Goal: Task Accomplishment & Management: Use online tool/utility

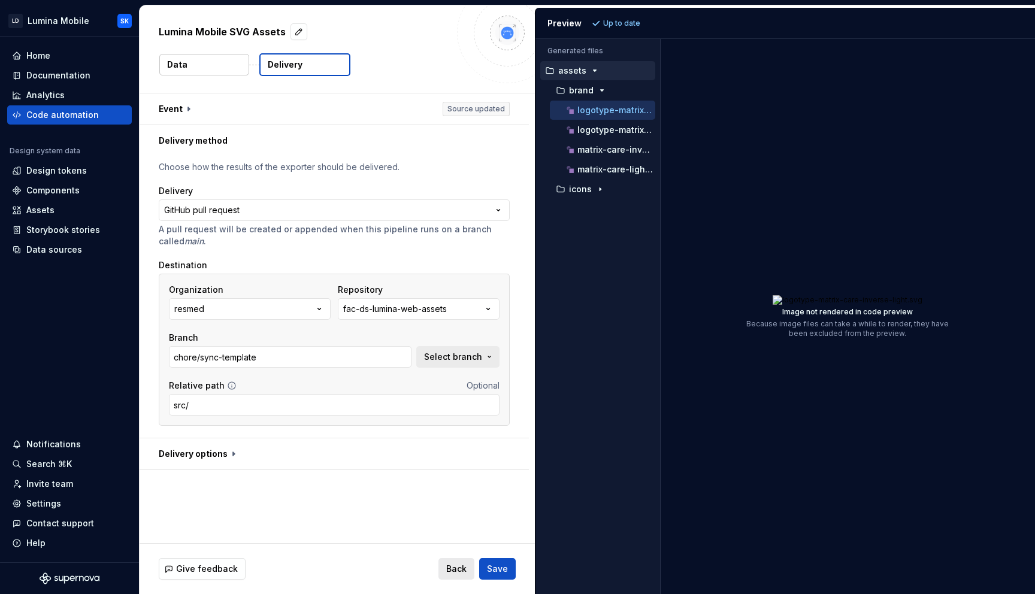
click at [455, 570] on span "Back" at bounding box center [456, 569] width 20 height 12
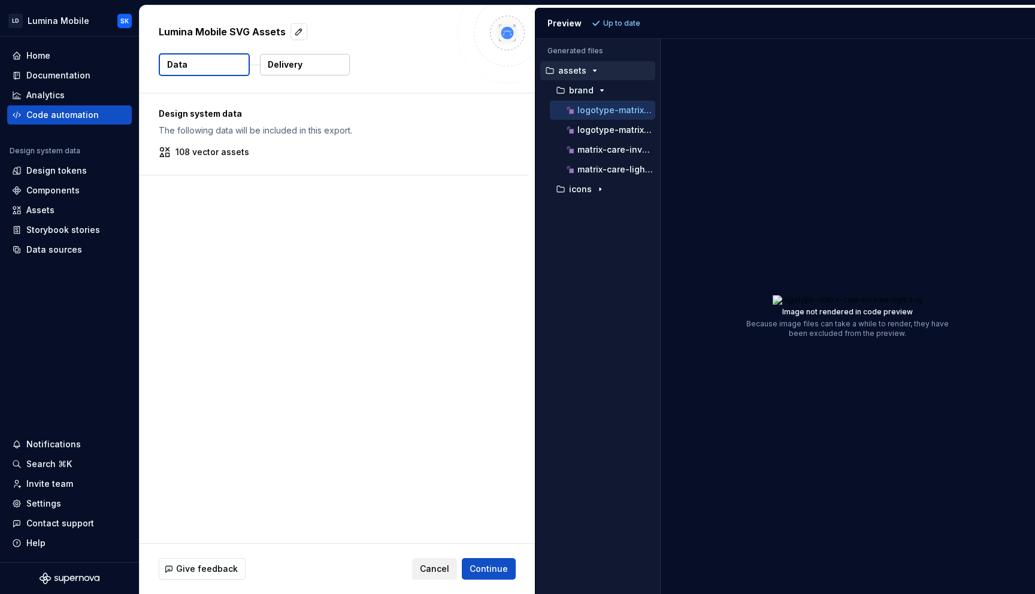
click at [429, 556] on div "Give feedback Cancel Continue" at bounding box center [336, 569] width 395 height 50
click at [428, 563] on span "Cancel" at bounding box center [434, 569] width 29 height 12
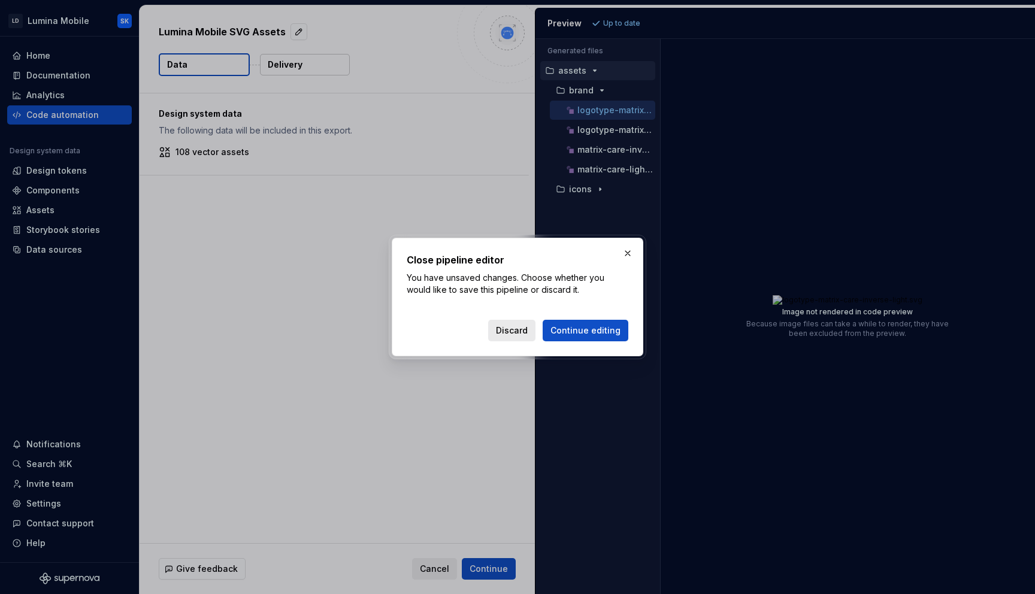
click at [526, 333] on span "Discard" at bounding box center [512, 330] width 32 height 12
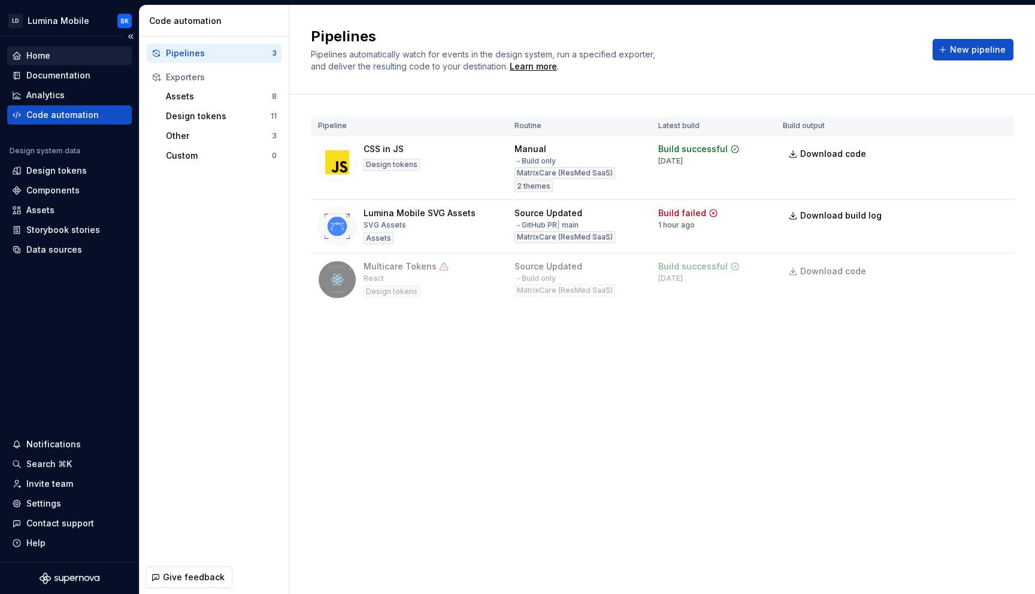
click at [50, 59] on div "Home" at bounding box center [69, 56] width 115 height 12
